Goal: Navigation & Orientation: Find specific page/section

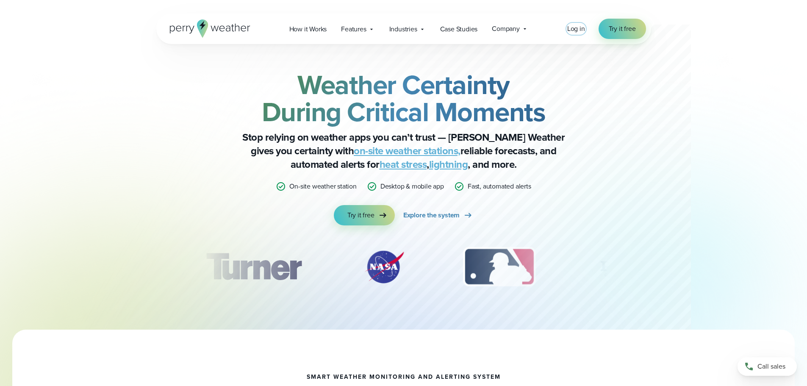
click at [572, 28] on span "Log in" at bounding box center [576, 29] width 18 height 10
click at [577, 27] on span "Log in" at bounding box center [576, 29] width 18 height 10
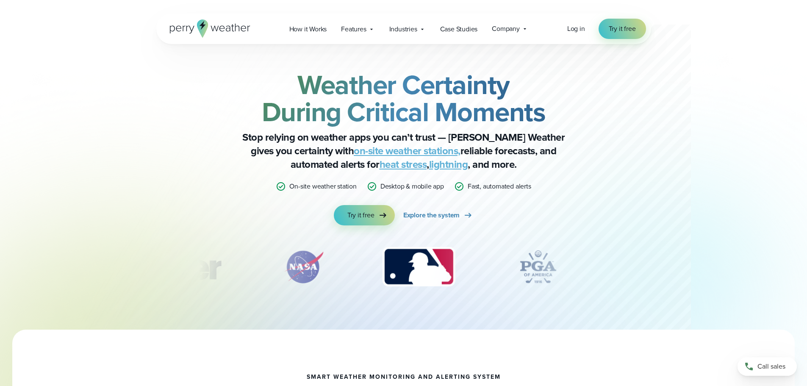
click at [587, 30] on div "Log in Try it free" at bounding box center [606, 29] width 79 height 20
click at [578, 29] on span "Log in" at bounding box center [576, 29] width 18 height 10
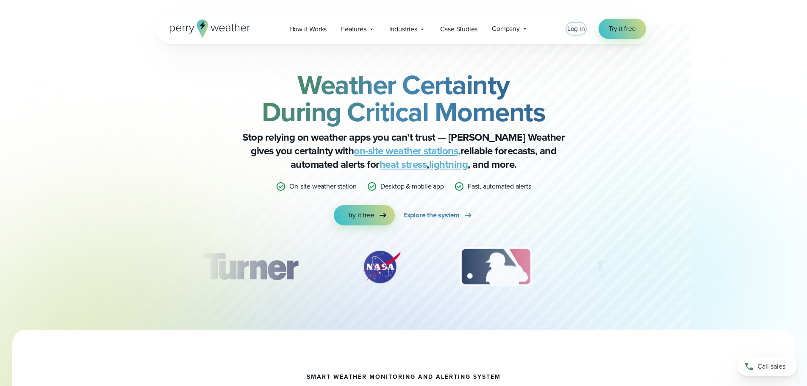
click at [578, 27] on span "Log in" at bounding box center [576, 29] width 18 height 10
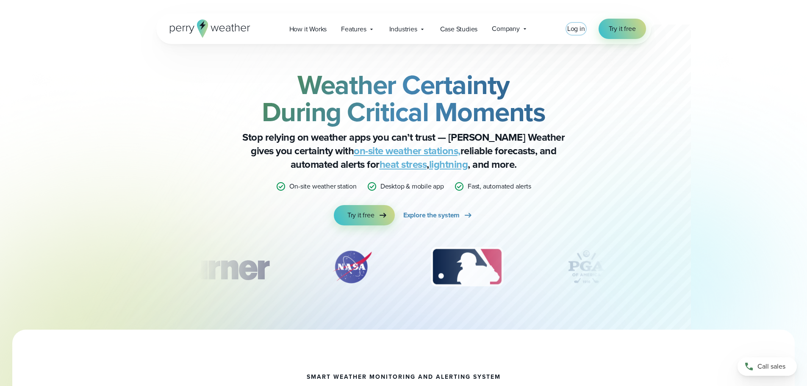
click at [573, 31] on span "Log in" at bounding box center [576, 29] width 18 height 10
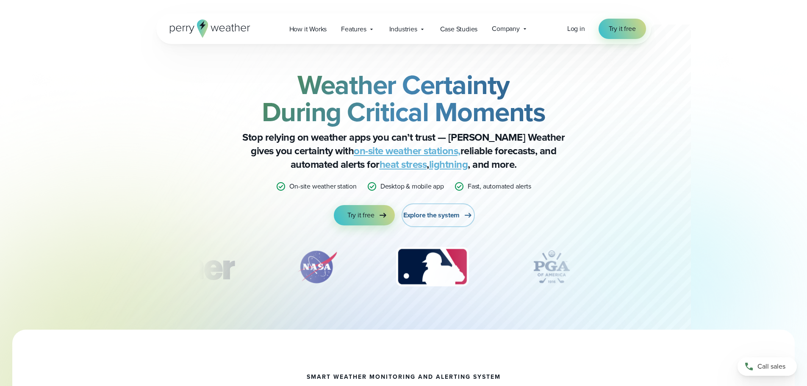
click at [444, 211] on span "Explore the system" at bounding box center [431, 215] width 56 height 10
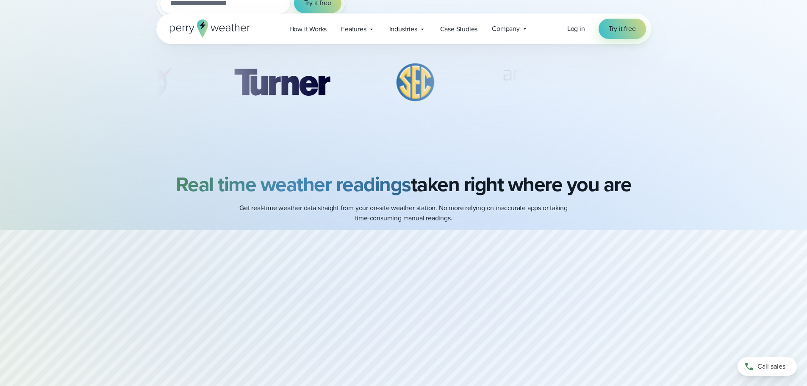
scroll to position [85, 0]
